Goal: Navigation & Orientation: Find specific page/section

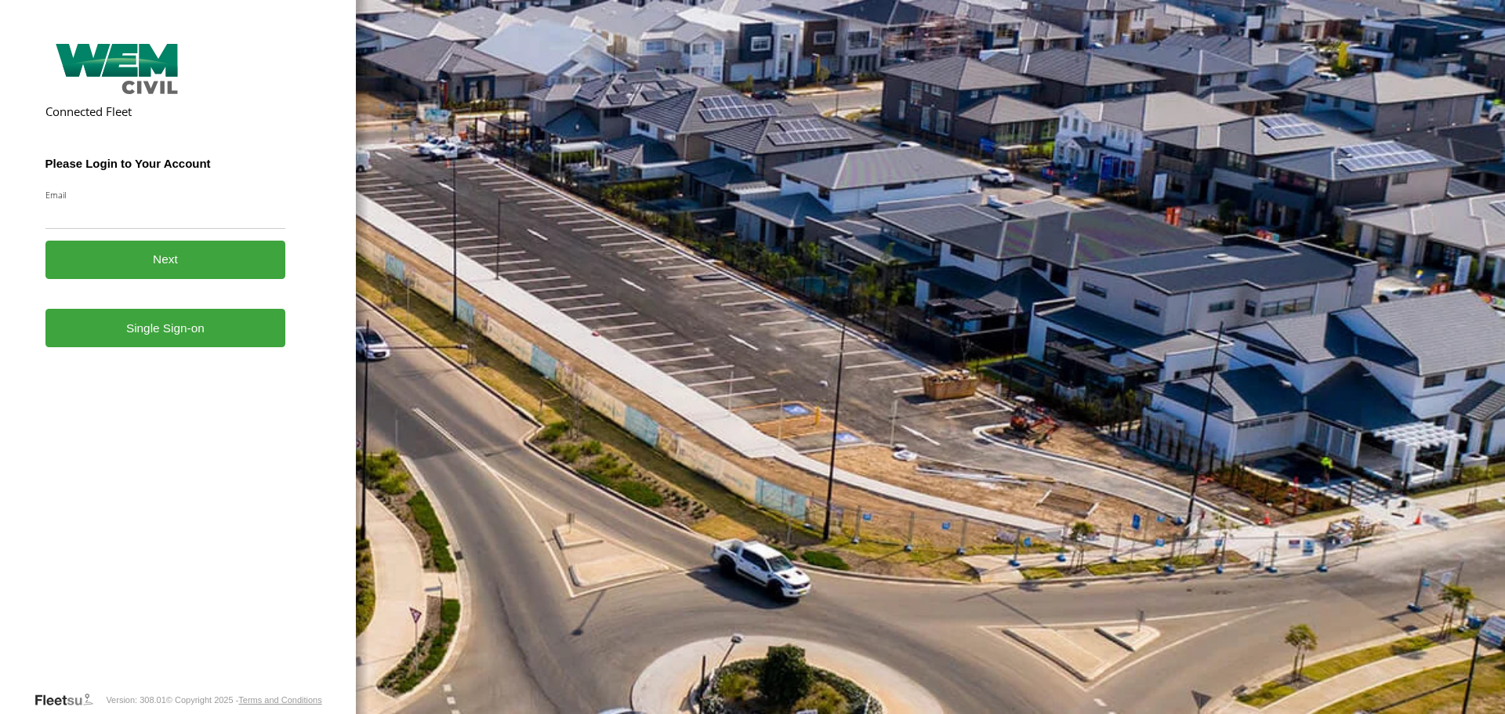
click at [179, 358] on form "Connected Fleet Please Login to Your Account Email Enter a valid login email ad…" at bounding box center [178, 364] width 266 height 653
click at [190, 331] on link "Single Sign-on" at bounding box center [165, 328] width 241 height 38
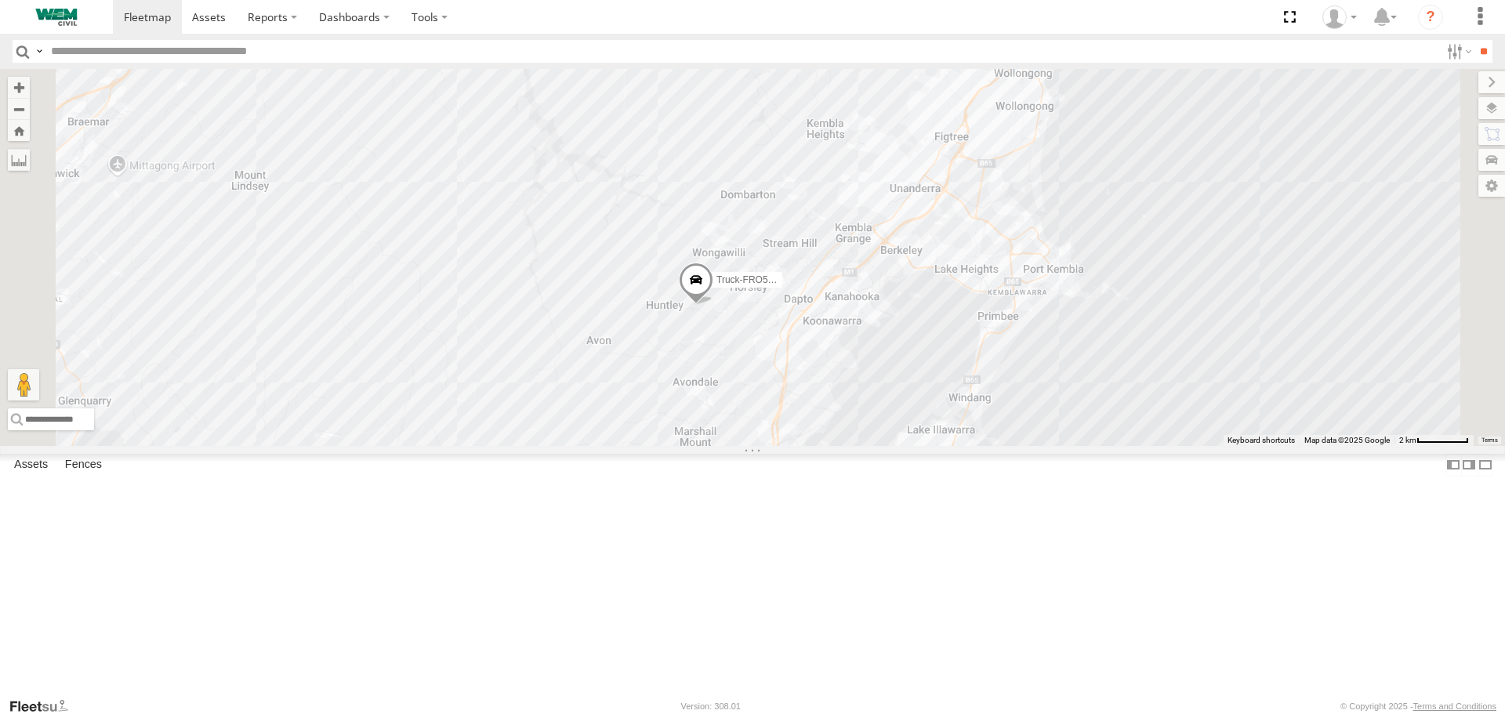
drag, startPoint x: 917, startPoint y: 494, endPoint x: 1063, endPoint y: 131, distance: 391.3
click at [1063, 131] on div "Truck-FRO52R Truck-BD80MD" at bounding box center [752, 257] width 1505 height 376
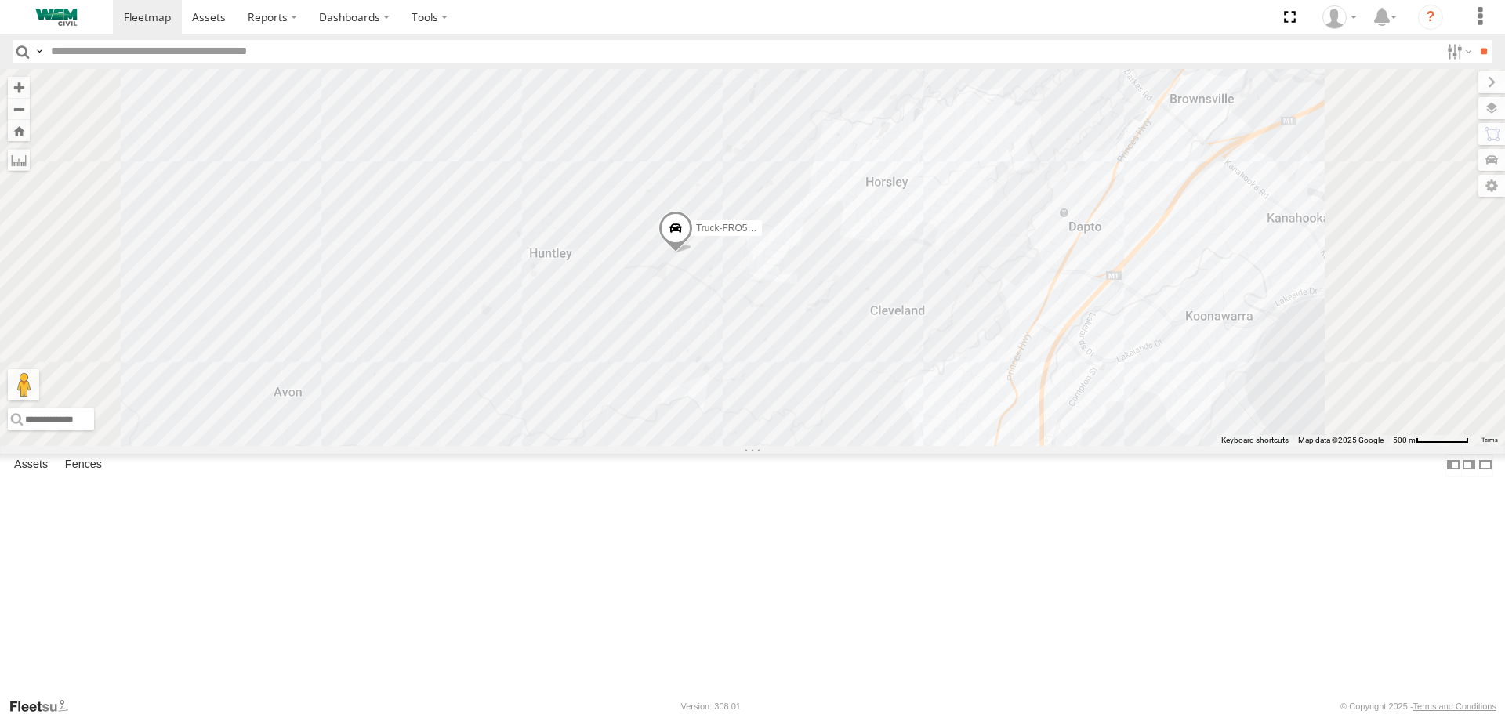
click at [693, 253] on span at bounding box center [675, 232] width 34 height 42
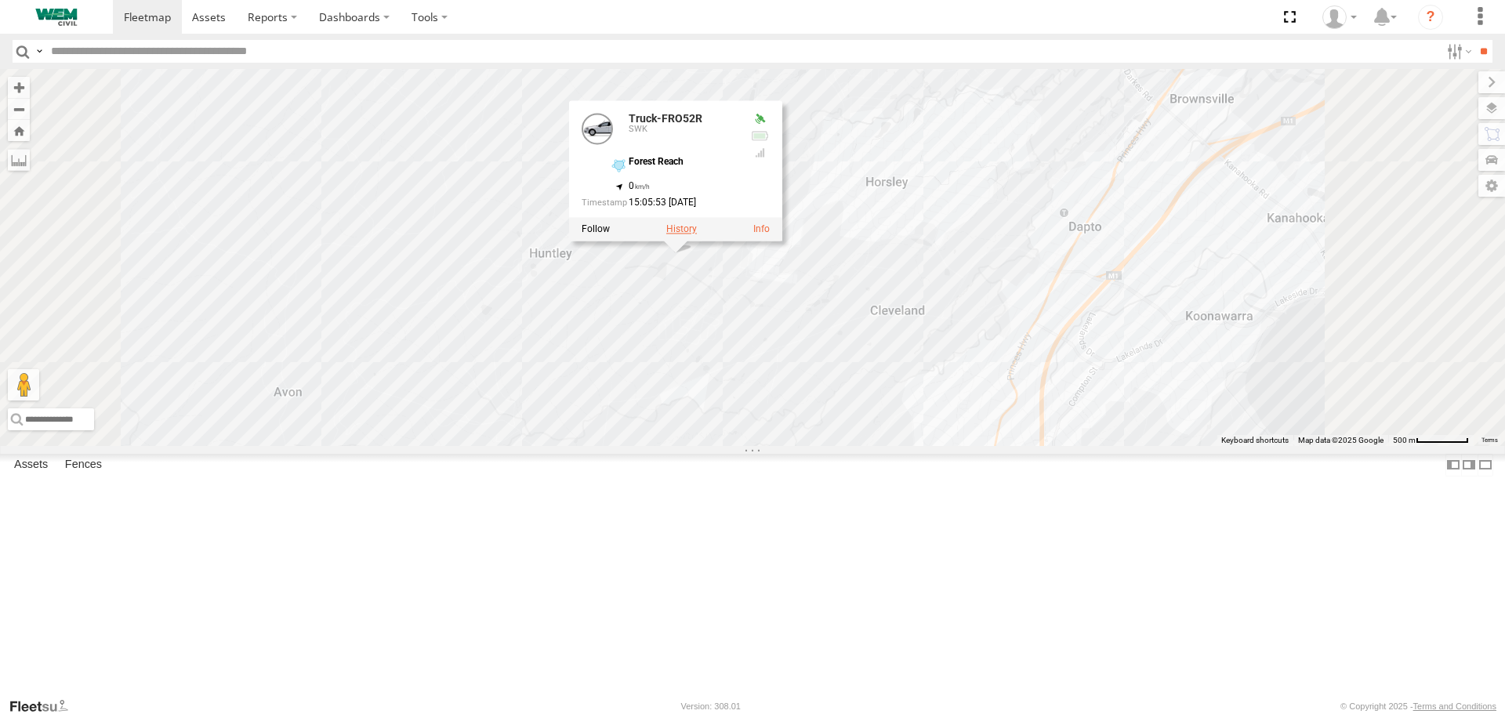
click at [697, 235] on label at bounding box center [681, 229] width 31 height 11
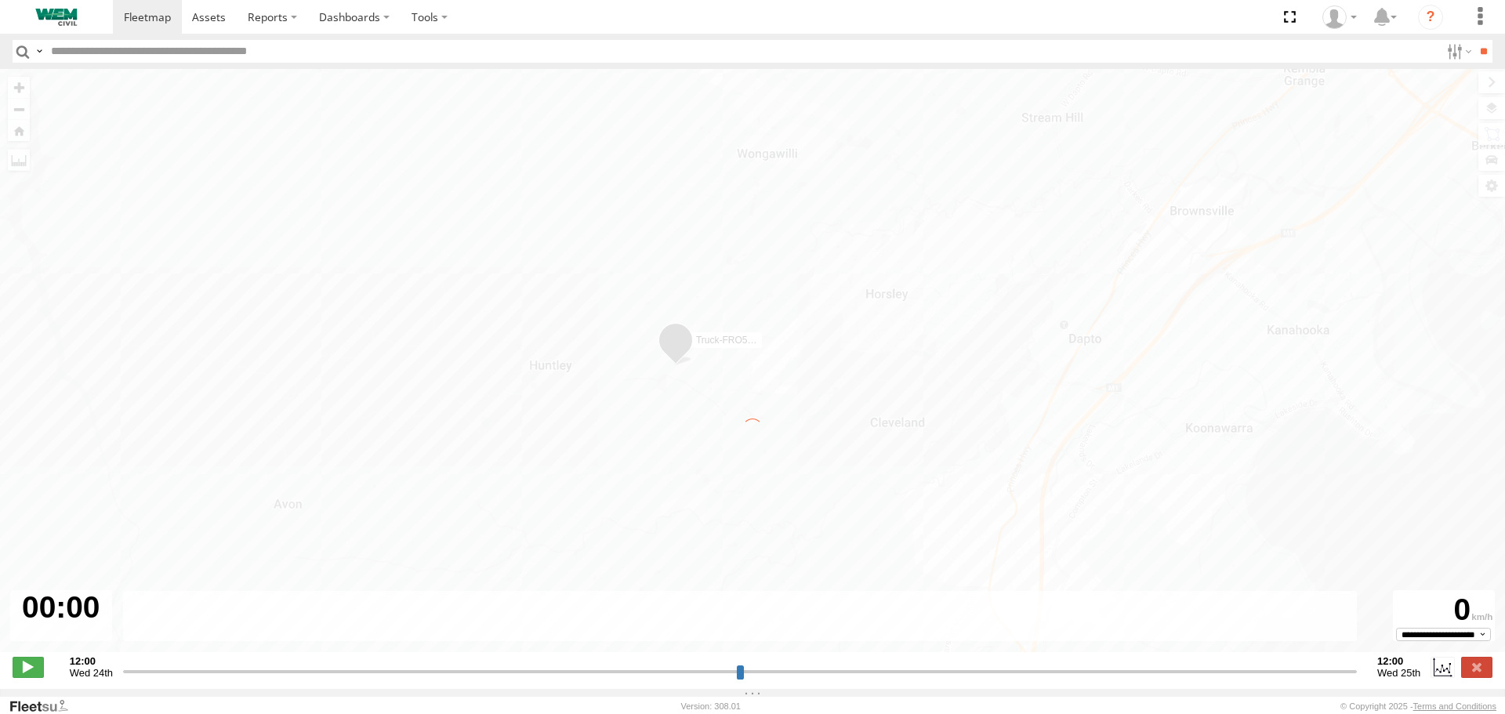
type input "**********"
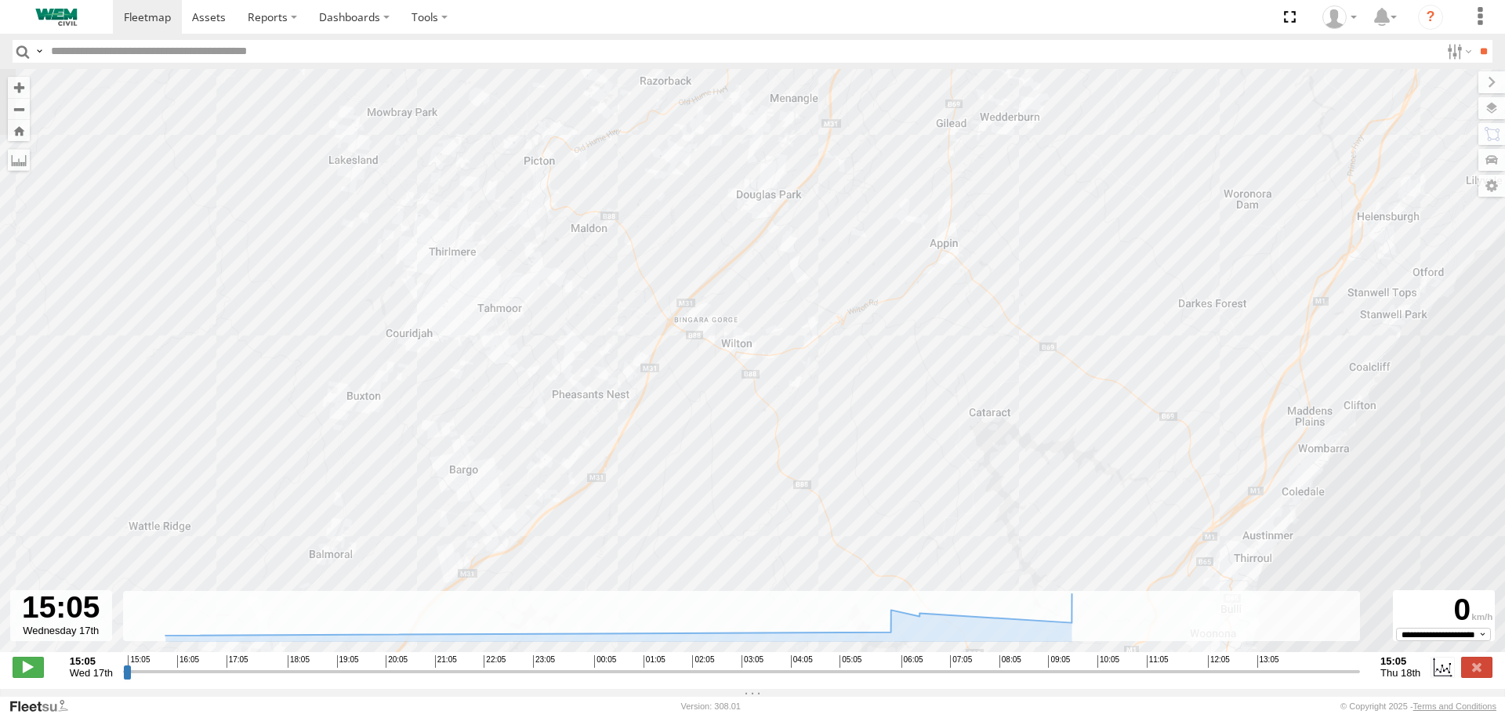
drag, startPoint x: 567, startPoint y: 245, endPoint x: 625, endPoint y: 118, distance: 138.9
click at [625, 119] on div "Truck-FRO52R 15:07 Wed 15:42 Wed 04:53 Thu 05:01 Thu 05:58 Thu 06:04 Thu 06:09 …" at bounding box center [752, 369] width 1505 height 600
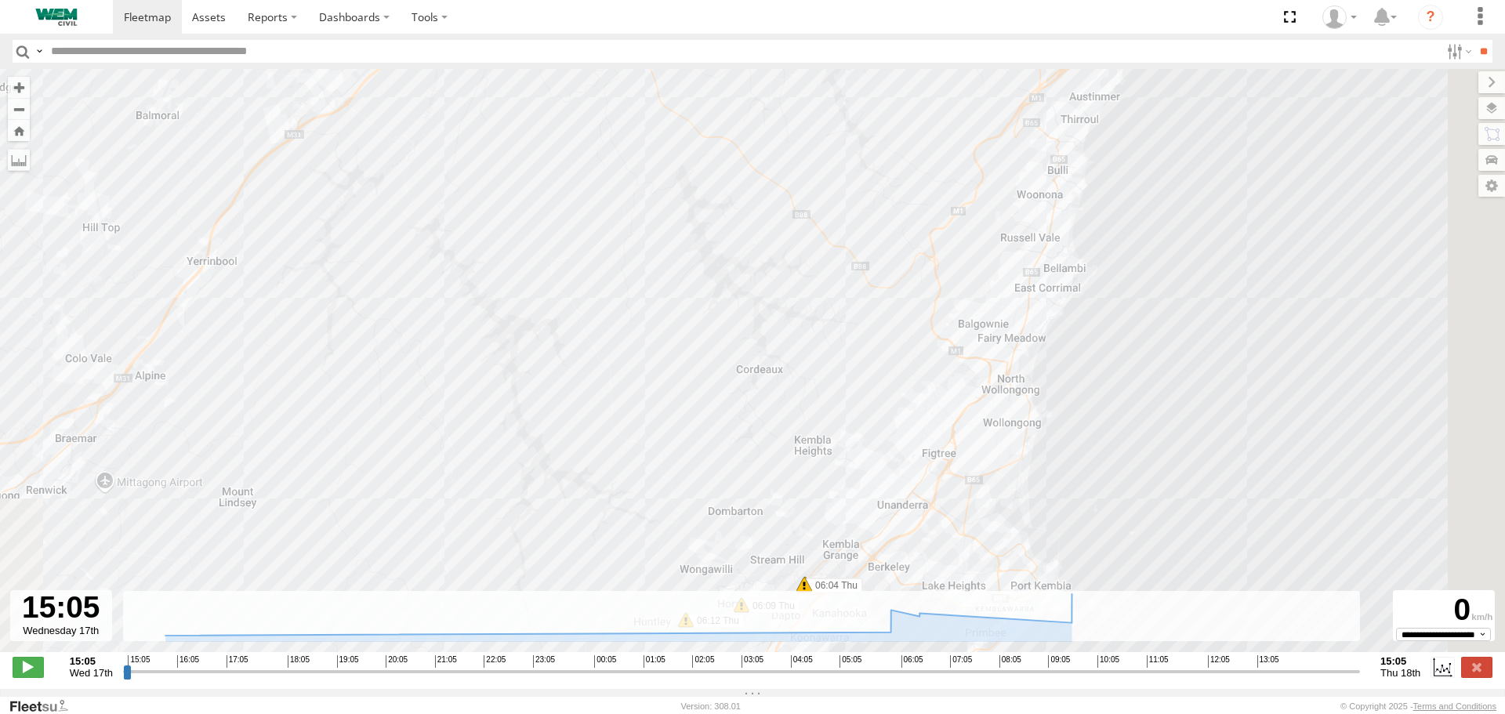
drag, startPoint x: 855, startPoint y: 385, endPoint x: 719, endPoint y: 171, distance: 253.3
click at [720, 174] on div "Truck-FRO52R 15:07 Wed 15:42 Wed 04:53 Thu 05:01 Thu 05:58 Thu 06:04 Thu 06:09 …" at bounding box center [752, 369] width 1505 height 600
